Goal: Task Accomplishment & Management: Complete application form

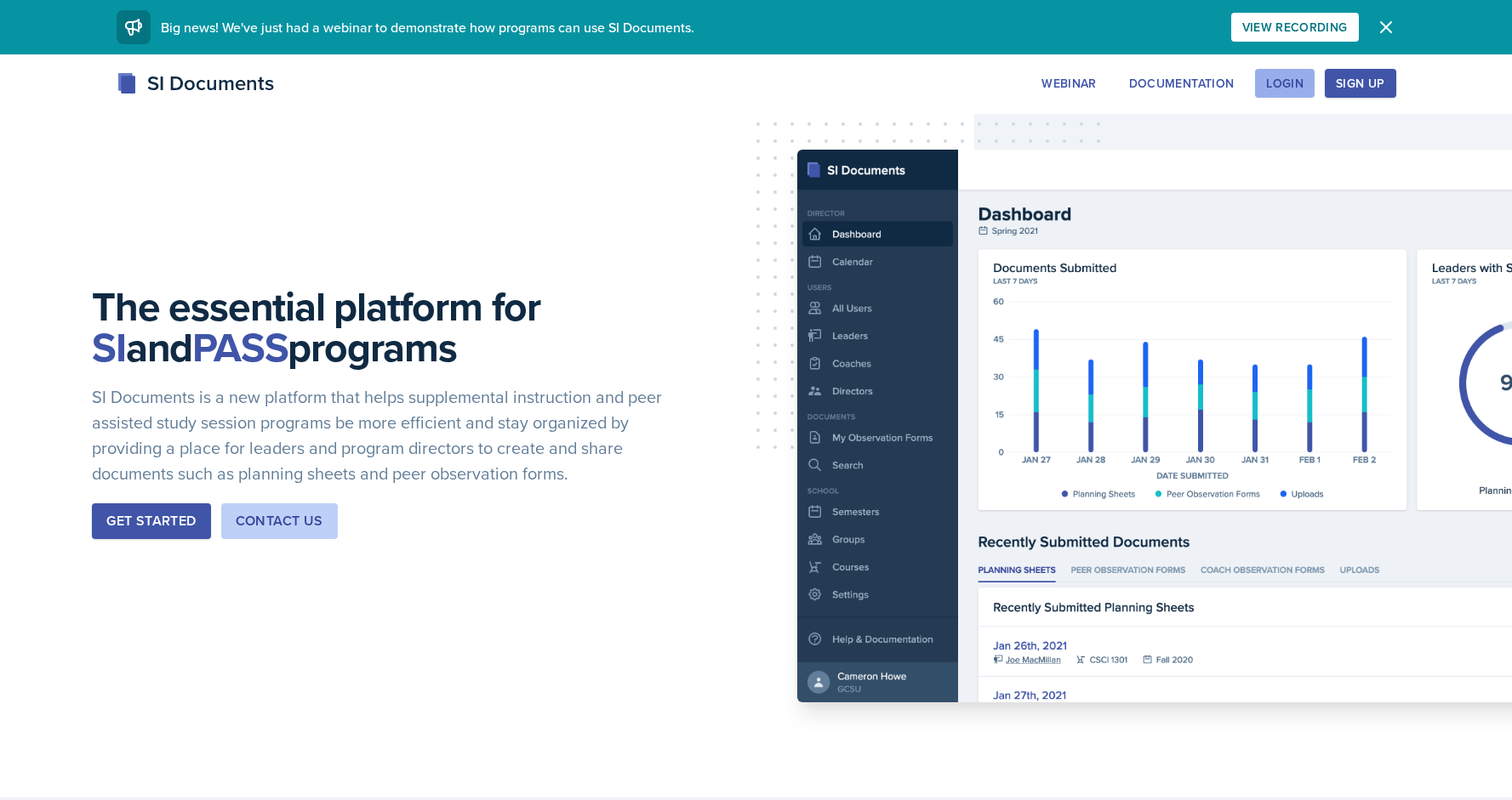
click at [1280, 84] on div "Login" at bounding box center [1285, 84] width 37 height 14
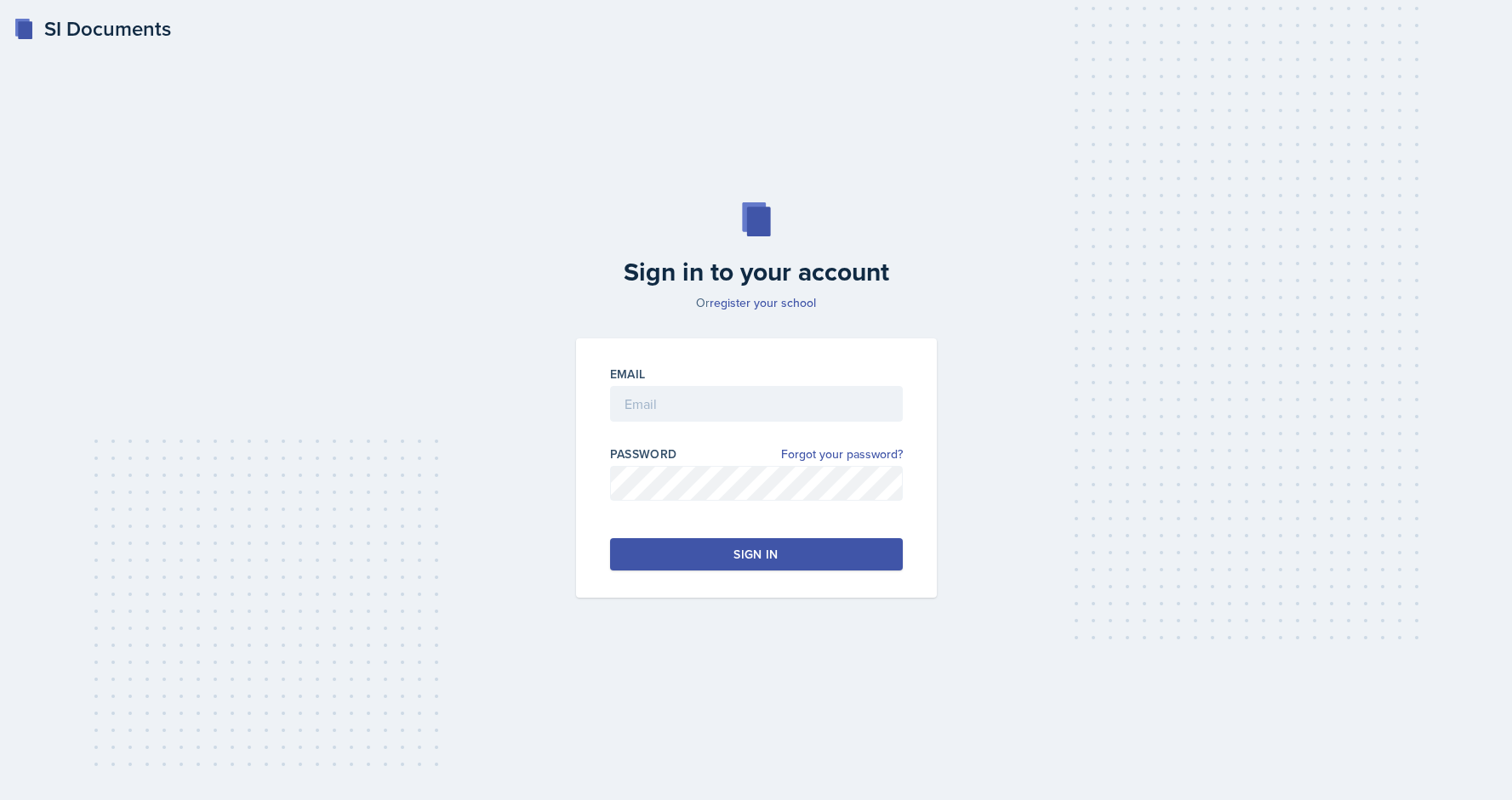
click at [662, 377] on div "Email" at bounding box center [756, 373] width 293 height 17
click at [672, 396] on input "email" at bounding box center [756, 404] width 293 height 35
type input "[EMAIL_ADDRESS][DOMAIN_NAME]"
click at [773, 552] on div "Sign in" at bounding box center [755, 554] width 44 height 17
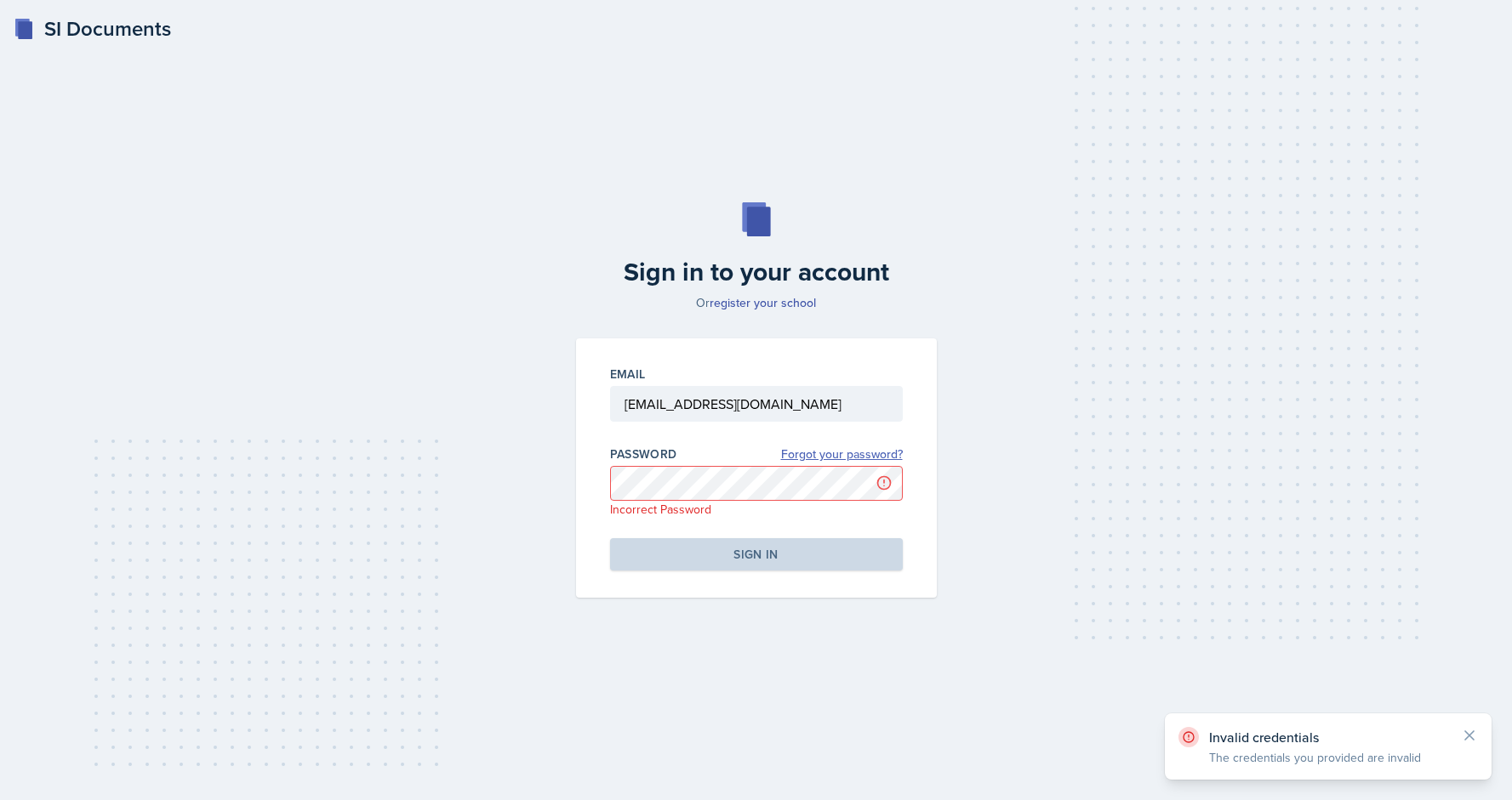
click at [859, 456] on link "Forgot your password?" at bounding box center [842, 454] width 121 height 18
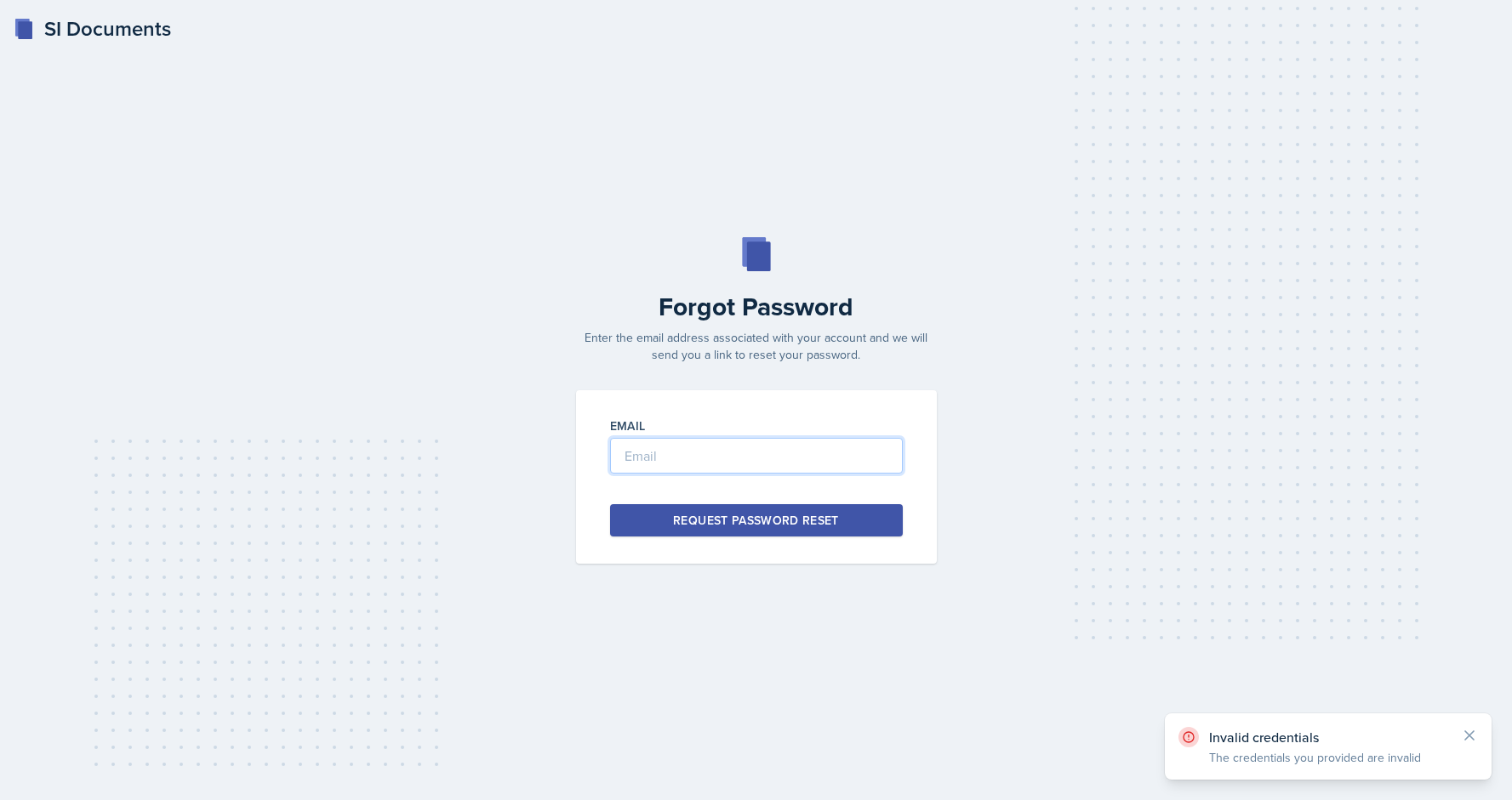
click at [720, 460] on input "email" at bounding box center [756, 456] width 293 height 35
type input "[EMAIL_ADDRESS][DOMAIN_NAME]"
click at [756, 519] on div "Request Password Reset" at bounding box center [756, 520] width 166 height 17
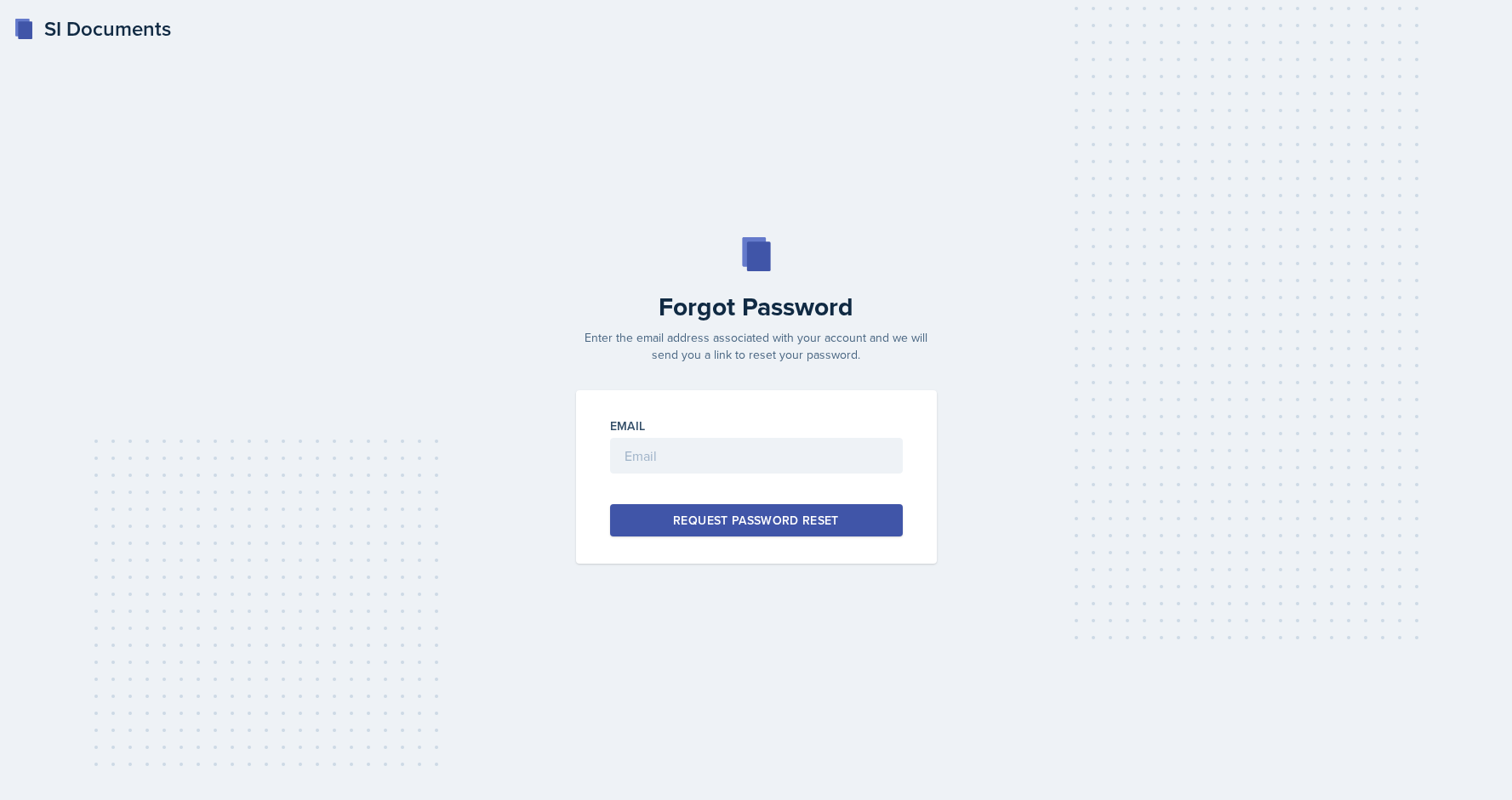
click at [695, 474] on div at bounding box center [756, 482] width 293 height 17
click at [770, 454] on input "email" at bounding box center [756, 456] width 293 height 35
click at [121, 30] on div "SI Documents" at bounding box center [93, 29] width 158 height 31
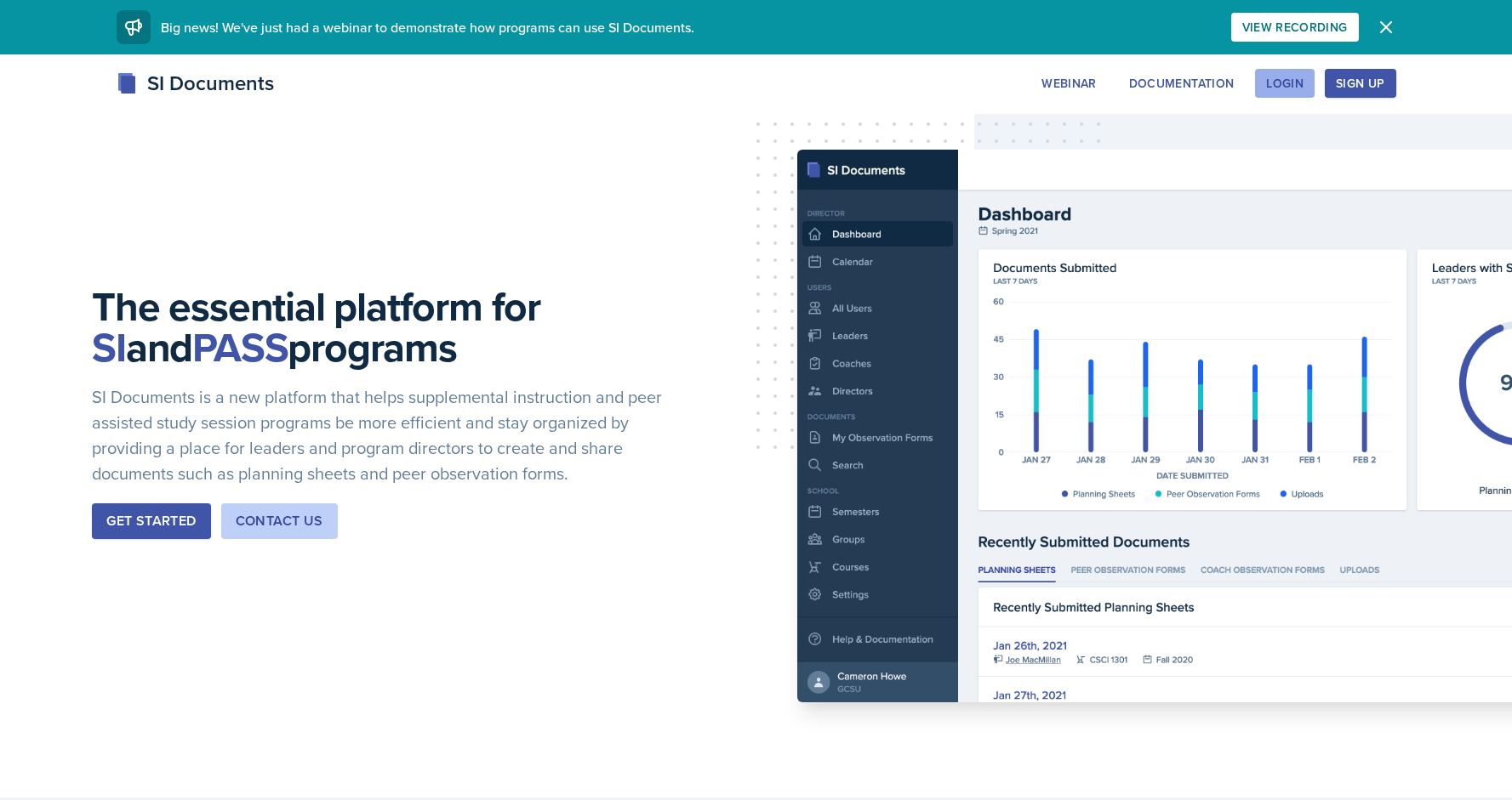
click at [1299, 89] on div "Login" at bounding box center [1285, 84] width 37 height 14
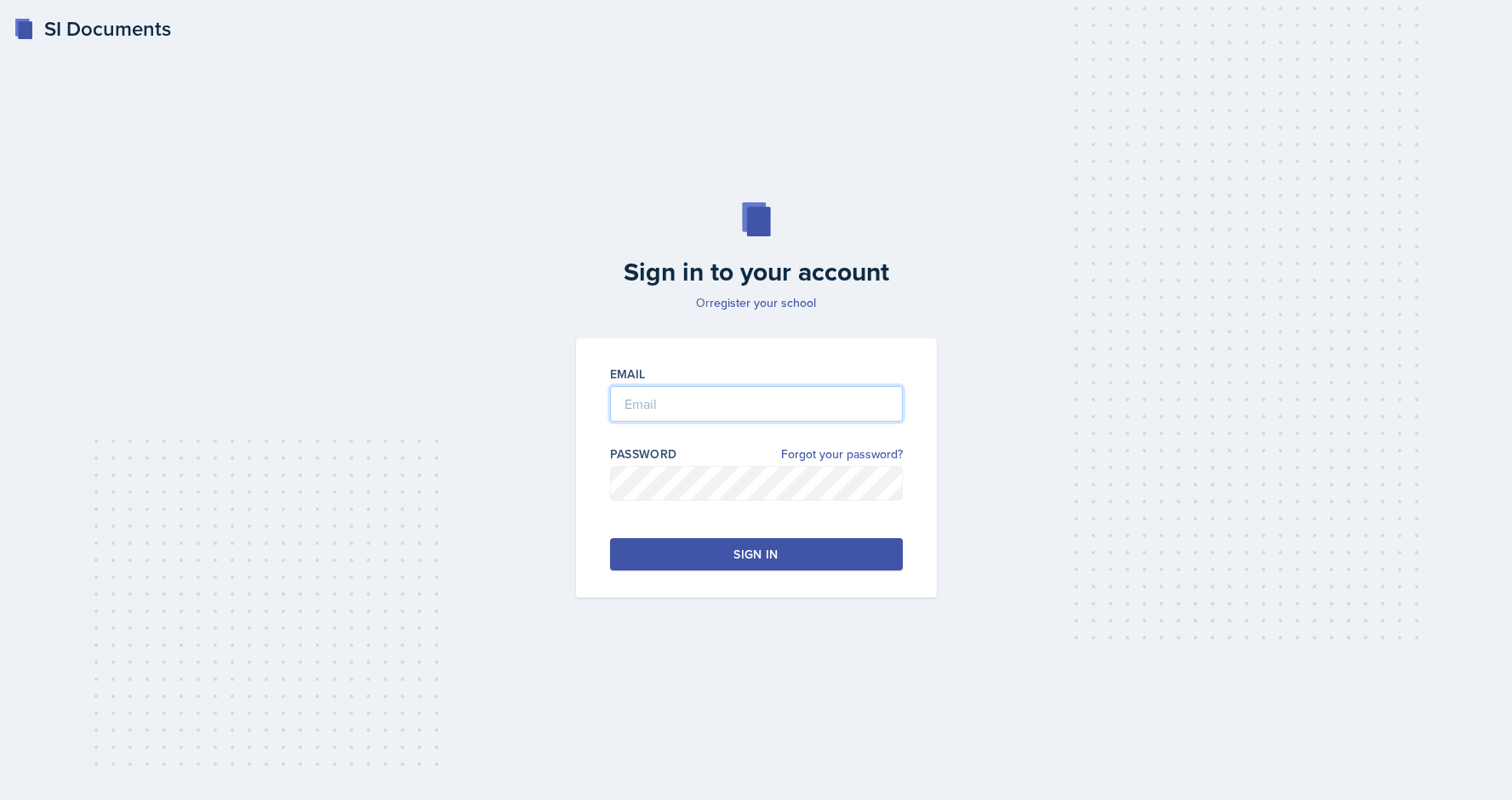
click at [689, 406] on input "email" at bounding box center [756, 404] width 293 height 35
type input "[EMAIL_ADDRESS][DOMAIN_NAME]"
click at [724, 552] on button "Sign in" at bounding box center [756, 555] width 293 height 33
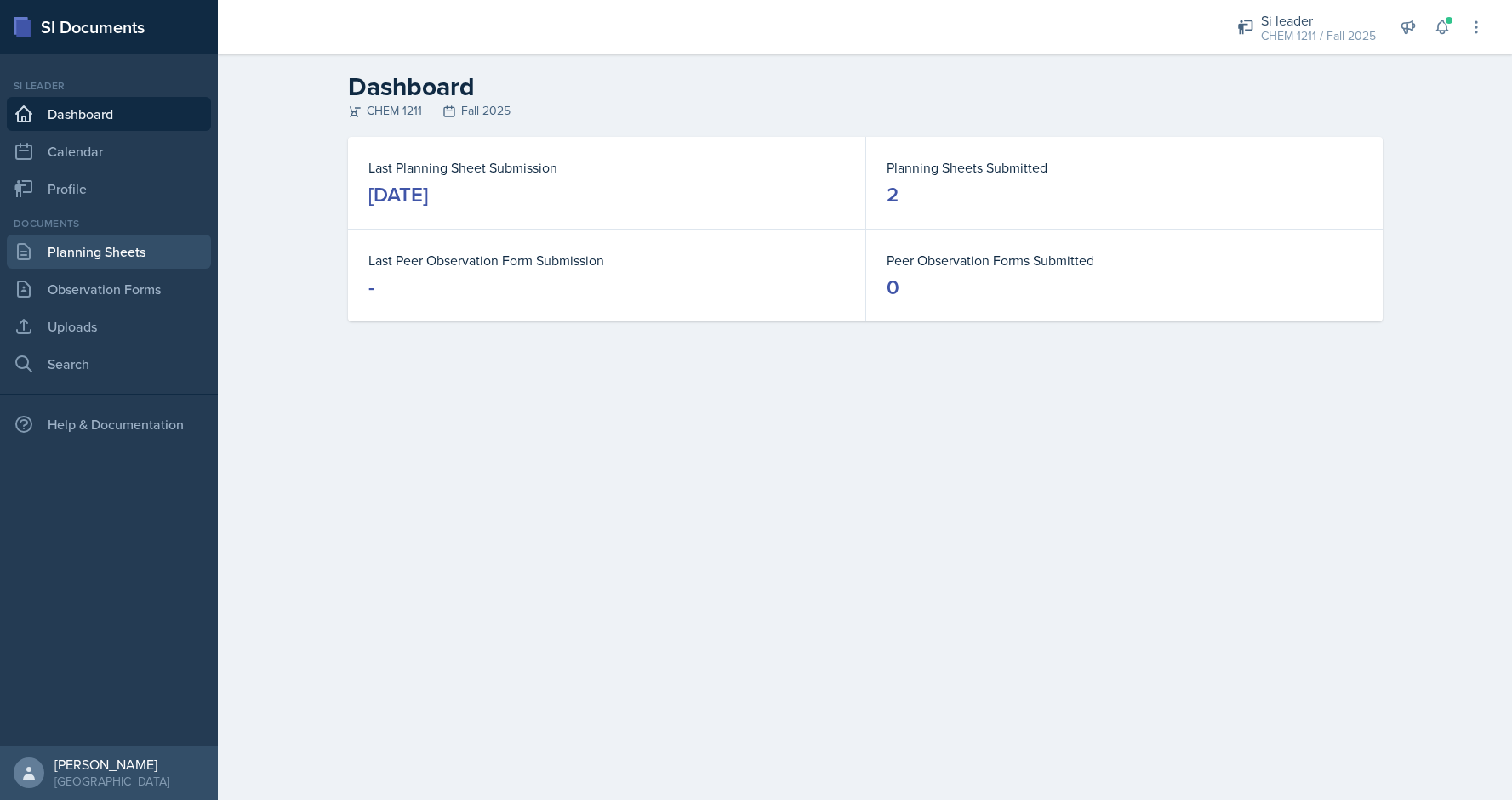
click at [88, 258] on link "Planning Sheets" at bounding box center [108, 251] width 204 height 34
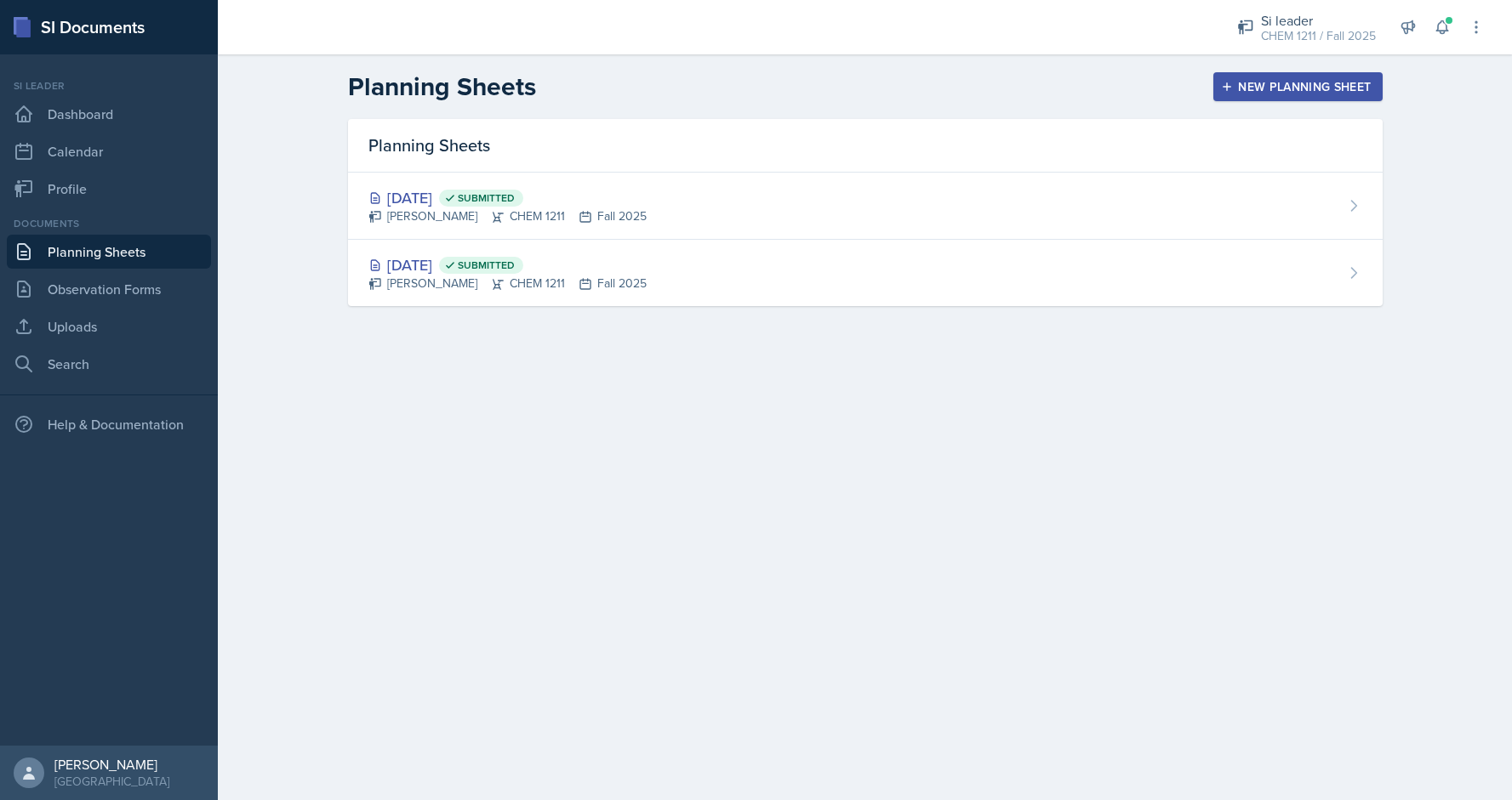
click at [1296, 68] on header "Planning Sheets New Planning Sheet" at bounding box center [864, 87] width 1294 height 65
click at [1275, 75] on button "New Planning Sheet" at bounding box center [1297, 86] width 169 height 29
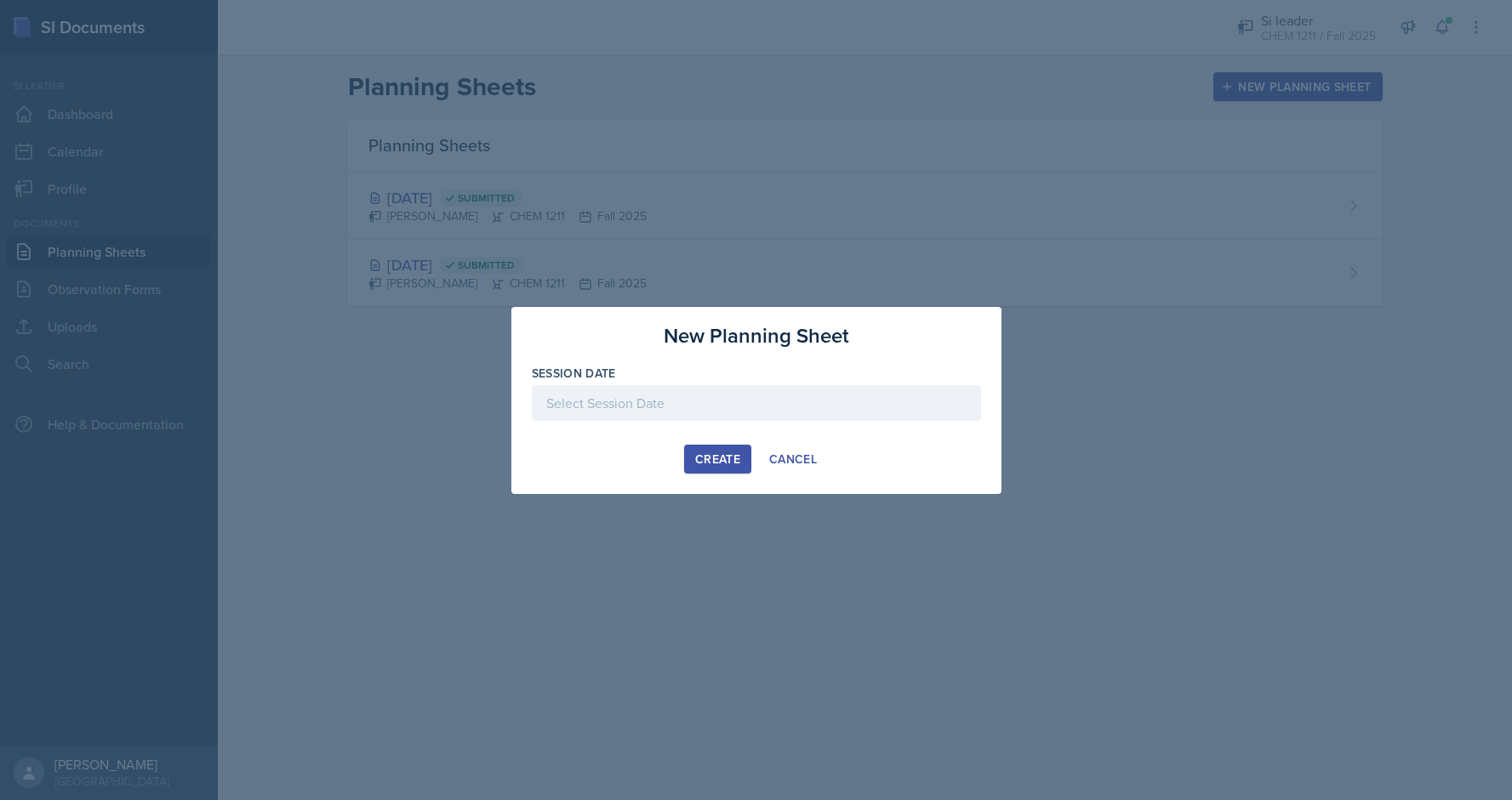
click at [689, 402] on div at bounding box center [757, 403] width 449 height 35
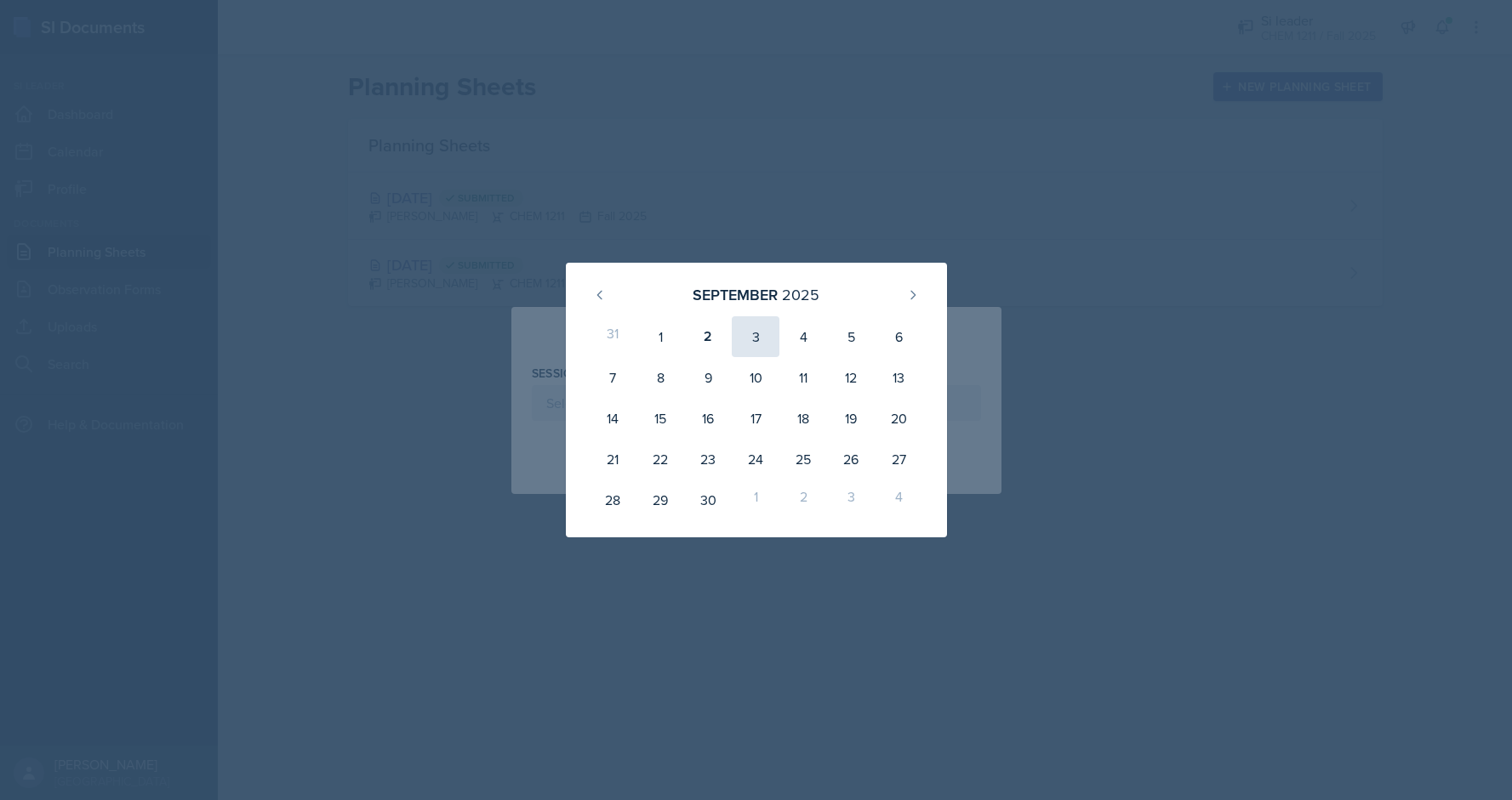
click at [741, 337] on div "3" at bounding box center [756, 336] width 47 height 40
type input "[DATE]"
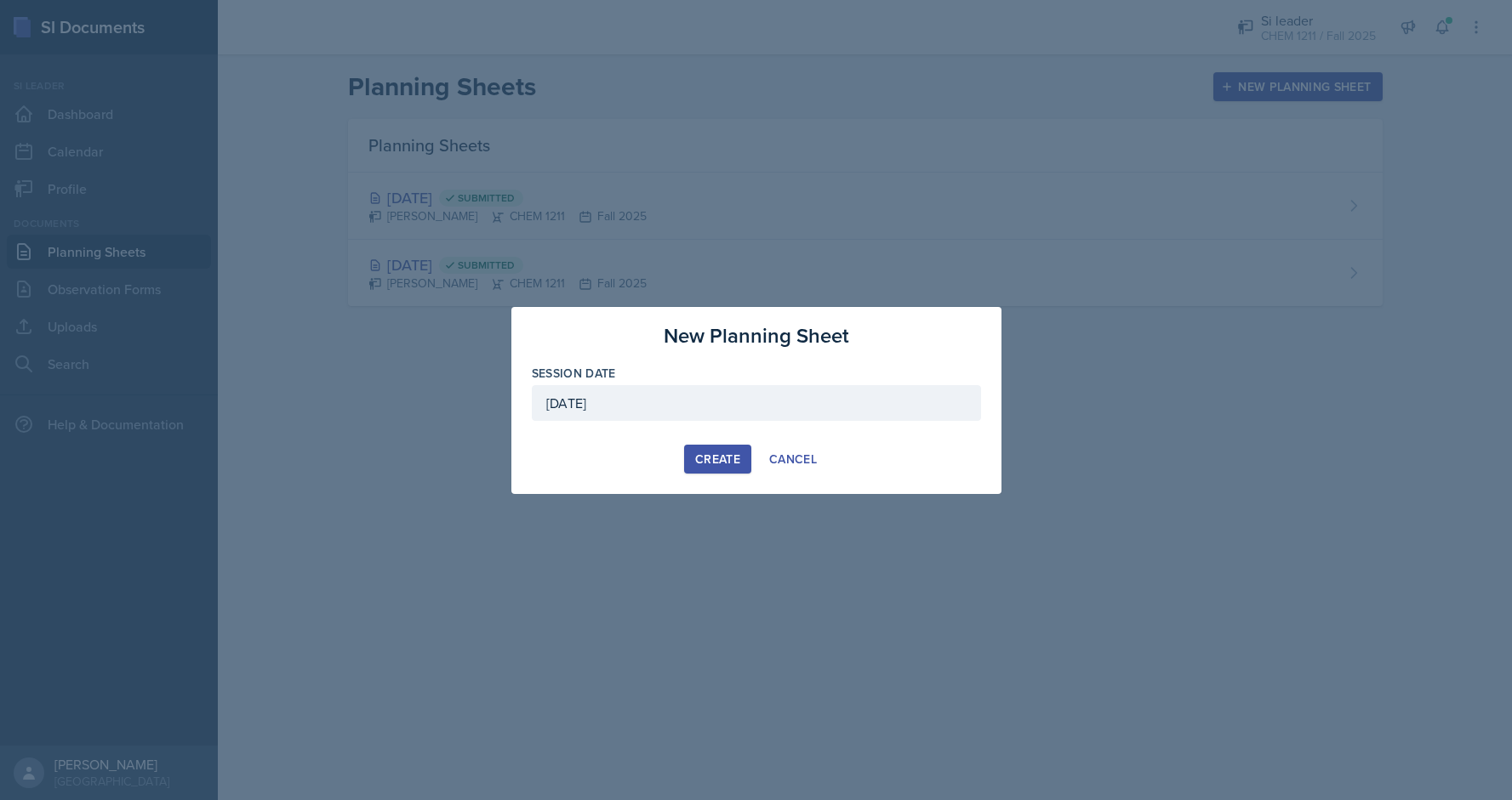
click at [736, 443] on div "New Planning Sheet Session Date [DATE] [DATE] 31 1 2 3 4 5 6 7 8 9 10 11 12 13 …" at bounding box center [756, 401] width 490 height 187
click at [727, 448] on button "Create" at bounding box center [718, 459] width 67 height 29
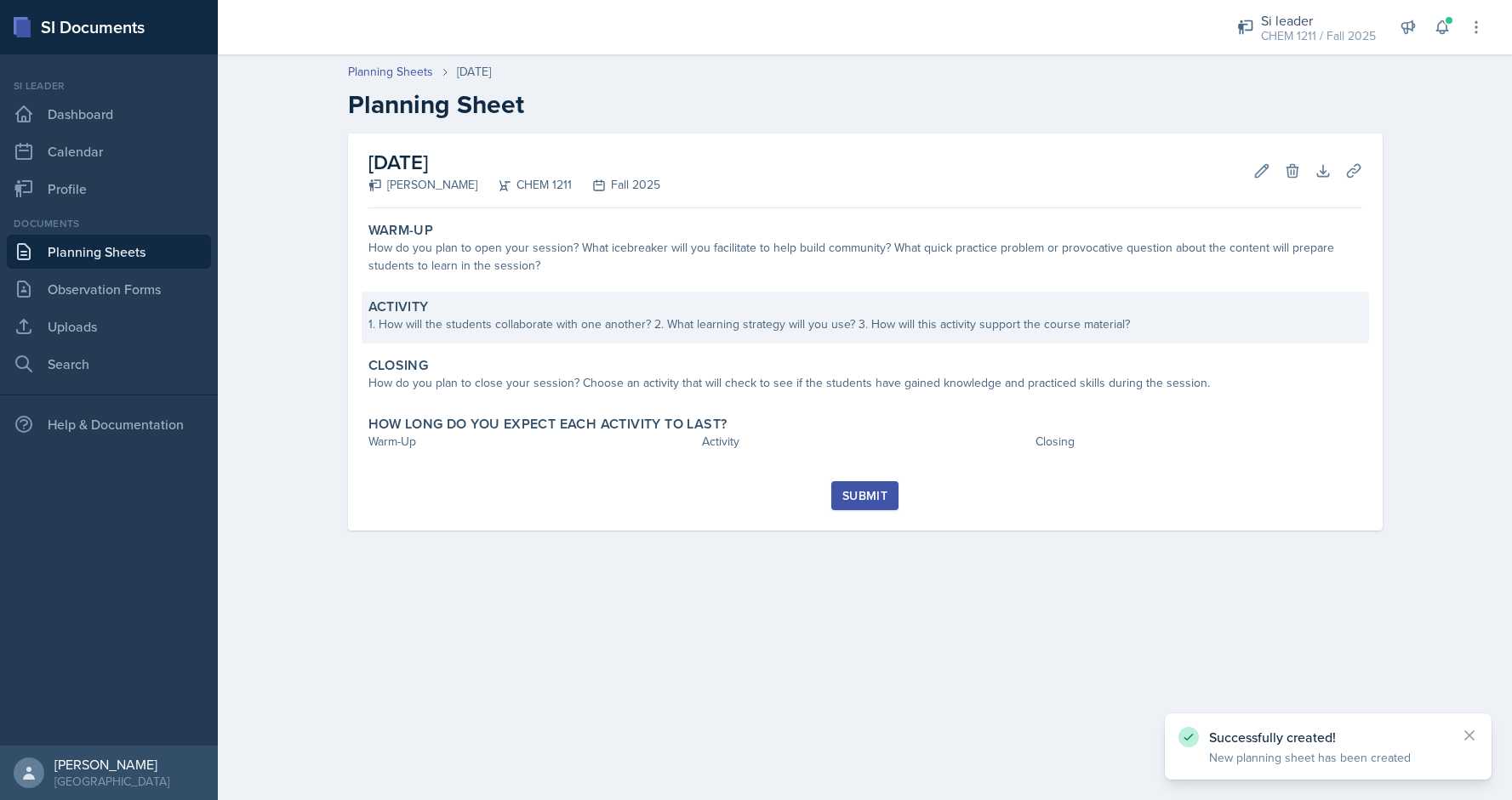
click at [545, 304] on div "Activity" at bounding box center [865, 306] width 994 height 17
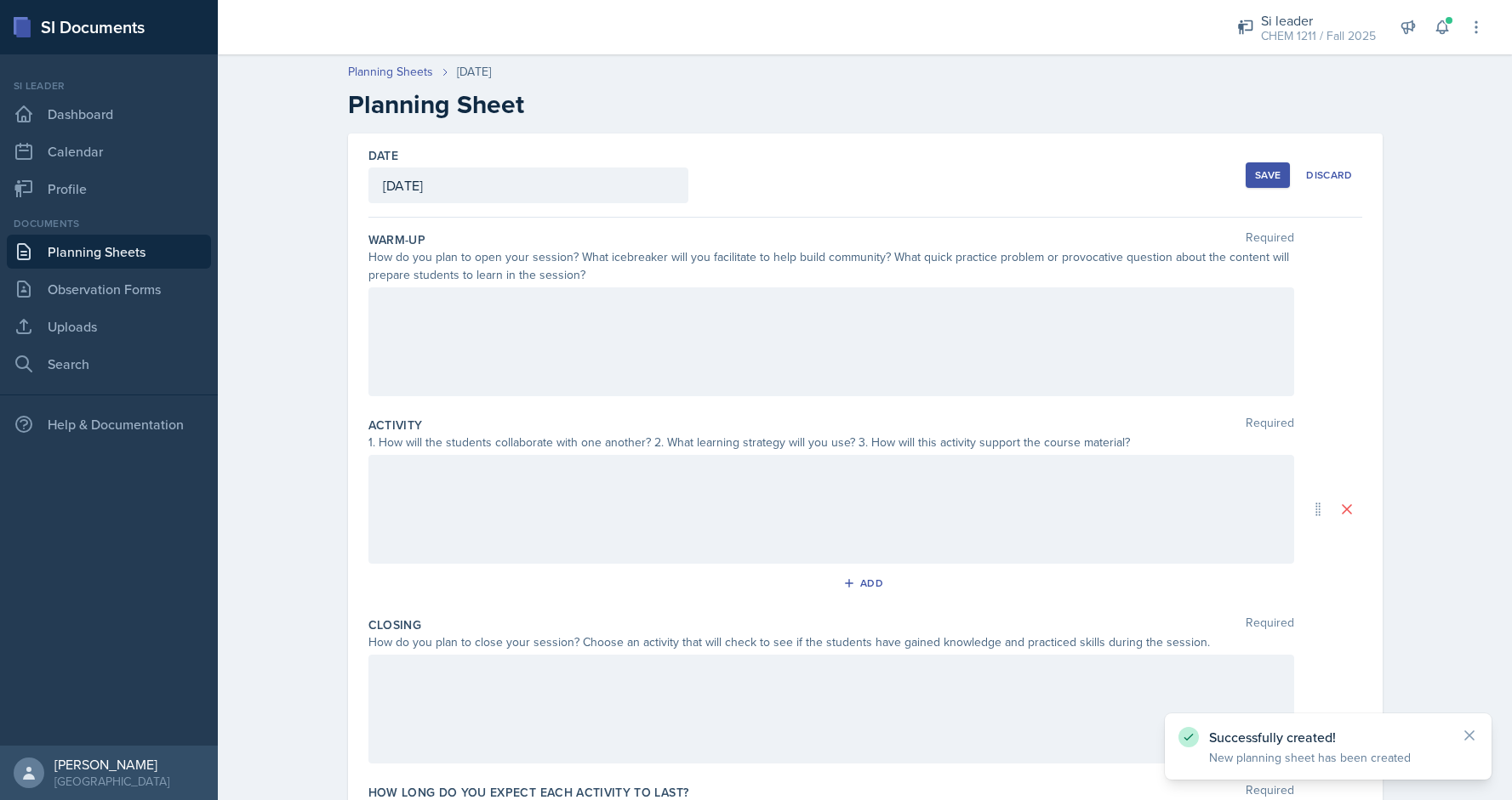
click at [541, 330] on div at bounding box center [831, 342] width 926 height 109
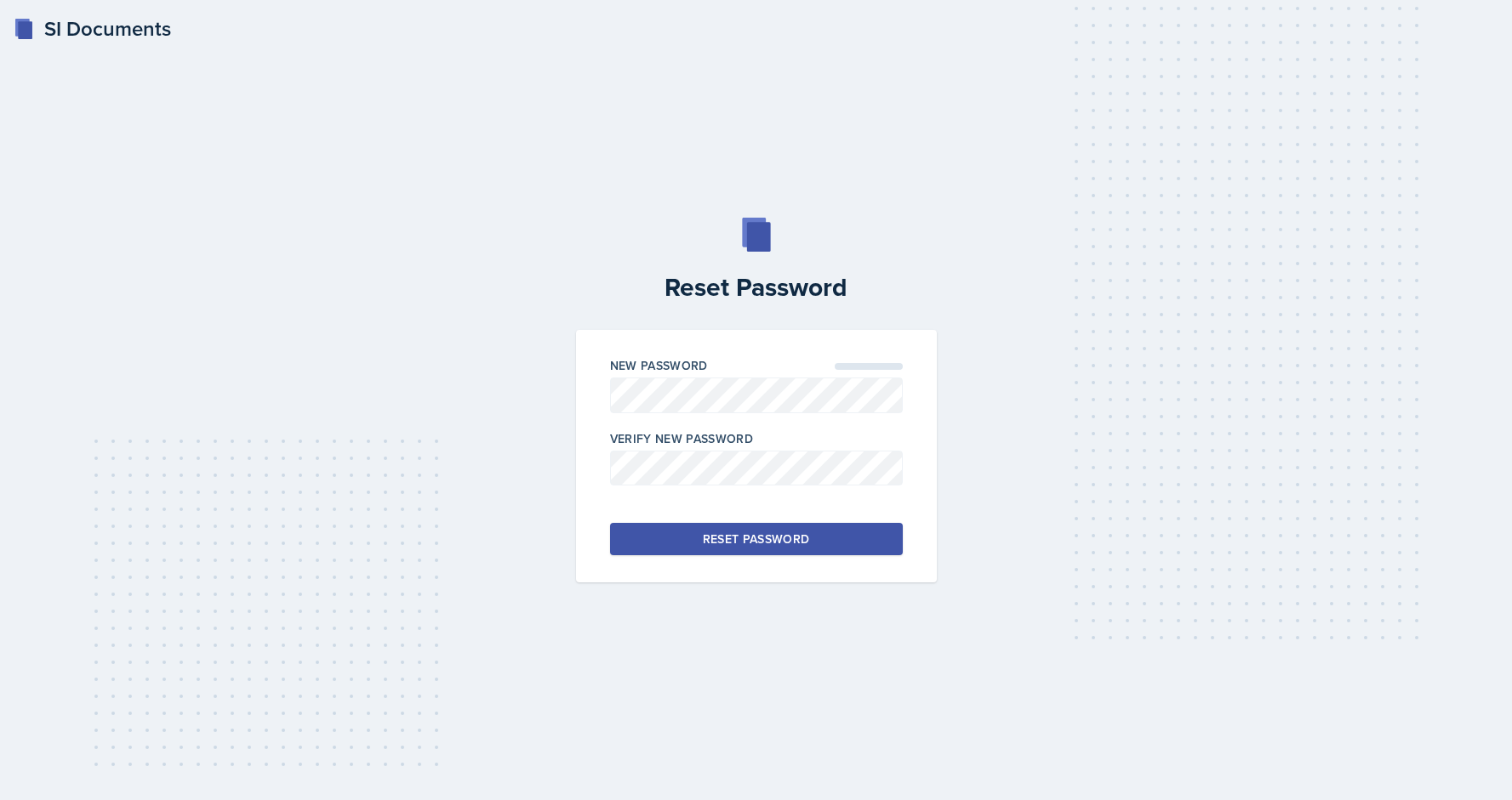
click at [712, 415] on div at bounding box center [756, 422] width 293 height 17
click at [718, 526] on button "Reset Password" at bounding box center [756, 539] width 293 height 33
